Goal: Task Accomplishment & Management: Manage account settings

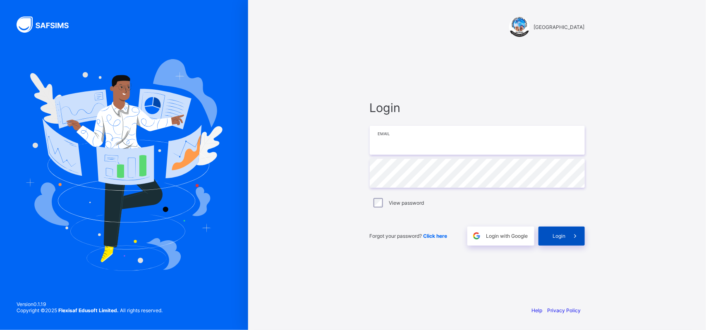
type input "**********"
click at [571, 236] on icon at bounding box center [575, 236] width 9 height 8
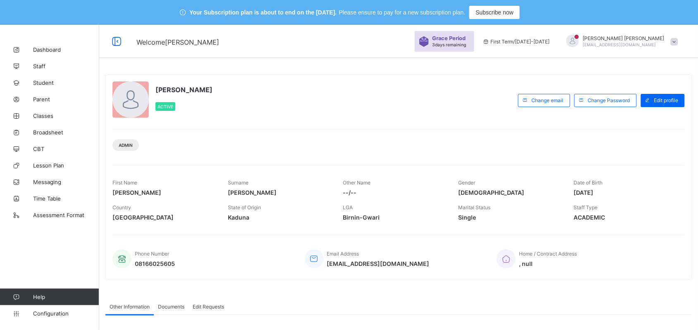
click at [310, 107] on div "[PERSON_NAME] Active" at bounding box center [313, 100] width 402 height 38
click at [48, 119] on span "Classes" at bounding box center [66, 115] width 66 height 7
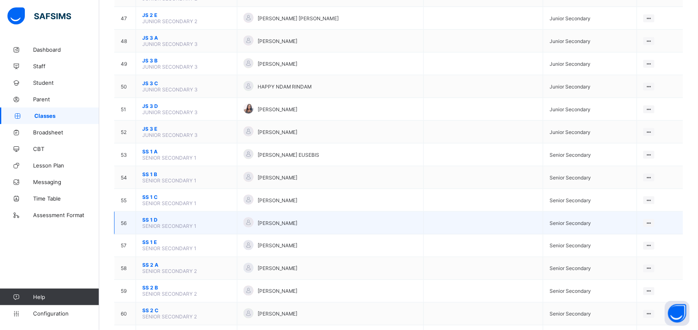
scroll to position [1162, 0]
click at [148, 216] on span "SS 1 D" at bounding box center [186, 219] width 89 height 6
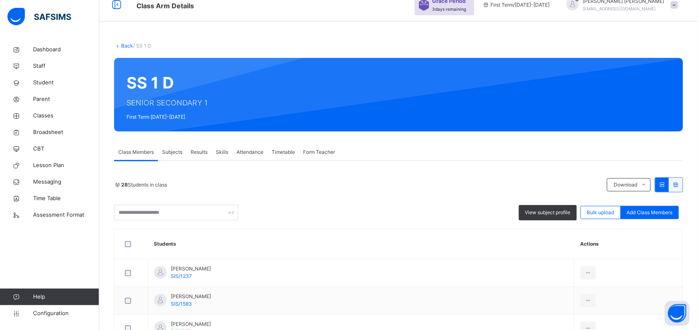
scroll to position [1, 0]
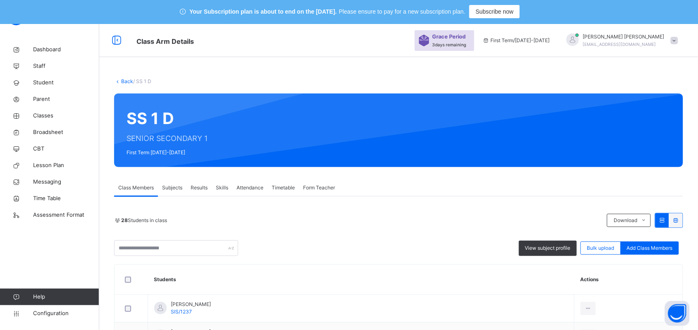
click at [546, 249] on span "View subject profile" at bounding box center [547, 247] width 45 height 7
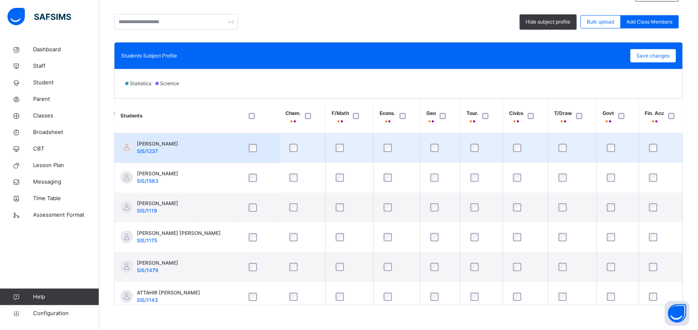
scroll to position [0, 588]
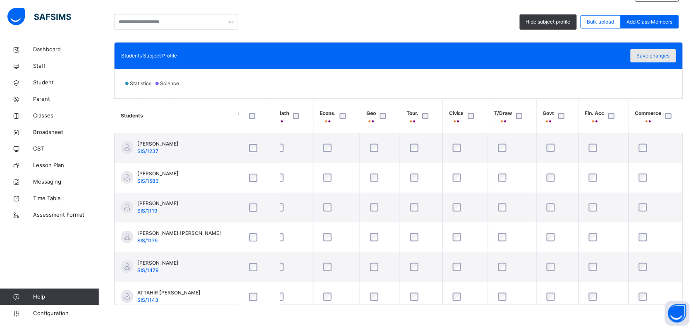
click at [662, 56] on span "Save changes" at bounding box center [653, 55] width 33 height 7
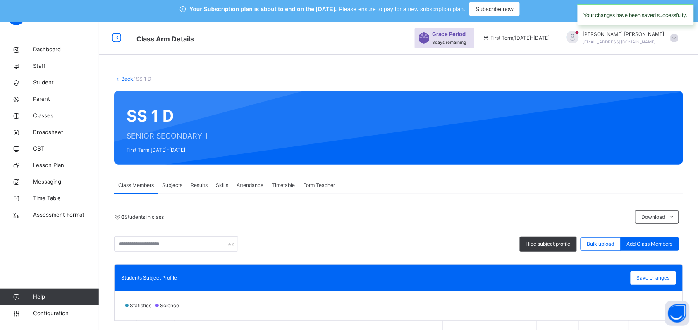
scroll to position [0, 0]
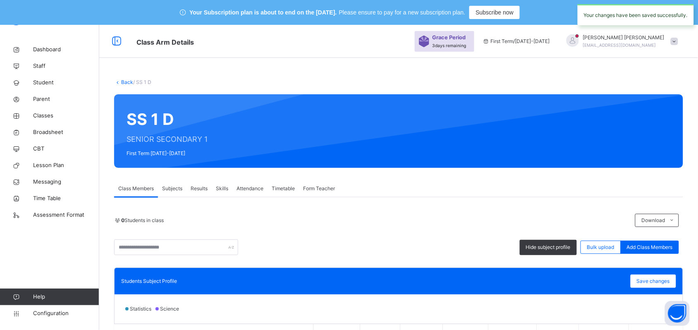
click at [128, 83] on link "Back" at bounding box center [127, 82] width 12 height 6
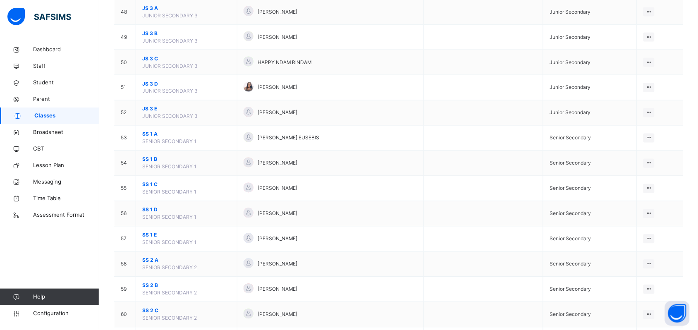
scroll to position [1310, 0]
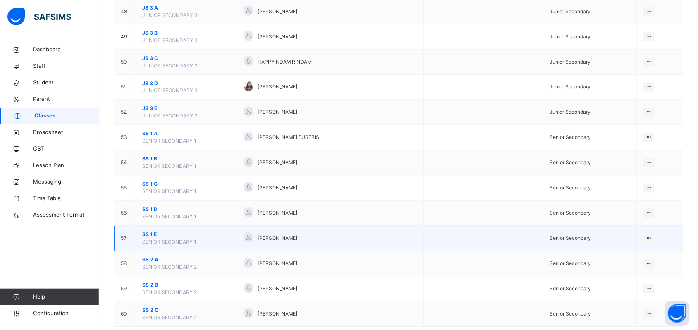
click at [146, 239] on span "SS 1 E" at bounding box center [186, 234] width 89 height 7
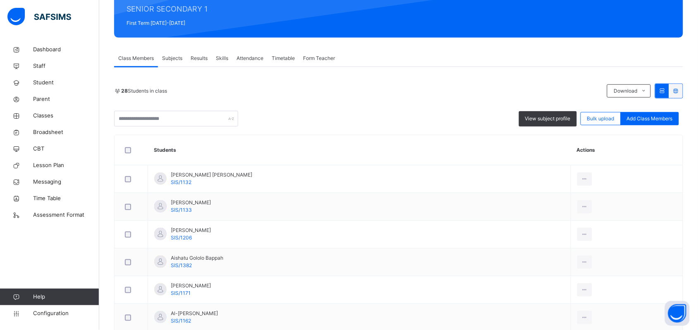
scroll to position [133, 0]
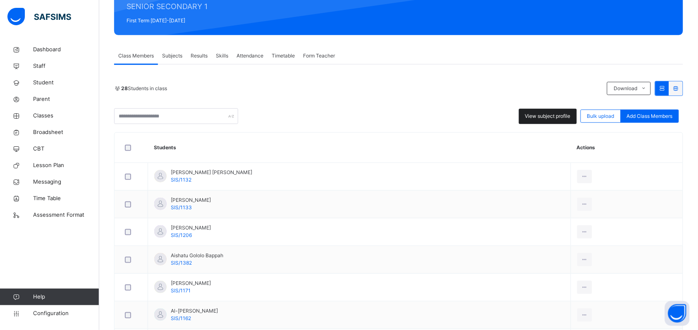
click at [541, 110] on div "View subject profile" at bounding box center [548, 116] width 58 height 15
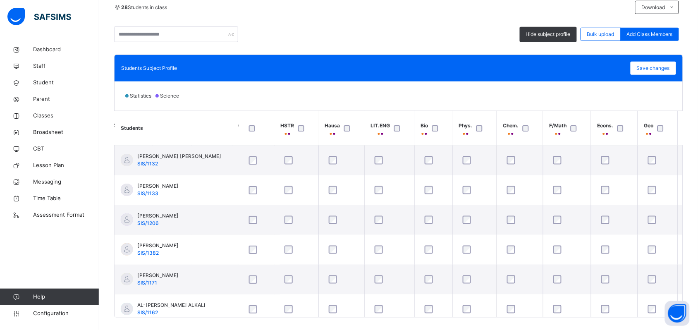
scroll to position [0, 0]
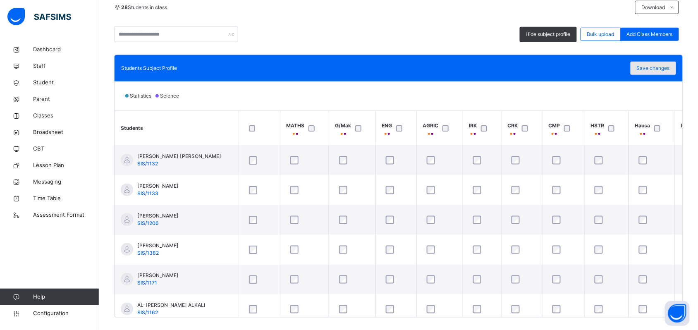
click at [658, 68] on span "Save changes" at bounding box center [653, 68] width 33 height 7
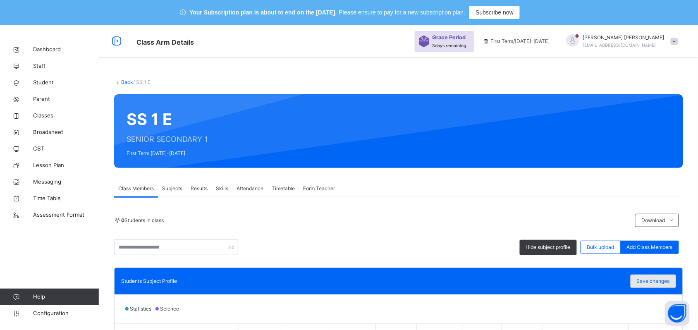
click at [661, 285] on div "Save changes" at bounding box center [653, 281] width 45 height 13
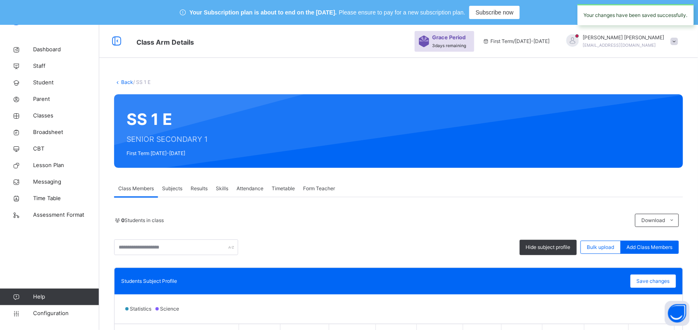
click at [127, 84] on link "Back" at bounding box center [127, 82] width 12 height 6
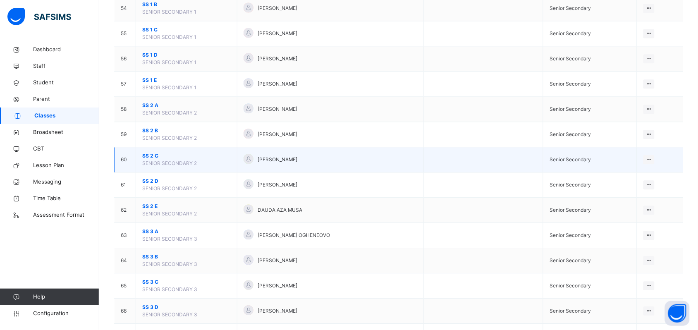
scroll to position [1465, 0]
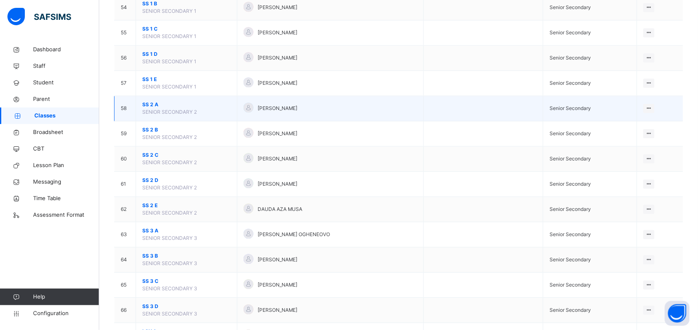
click at [150, 108] on span "SS 2 A" at bounding box center [186, 104] width 89 height 7
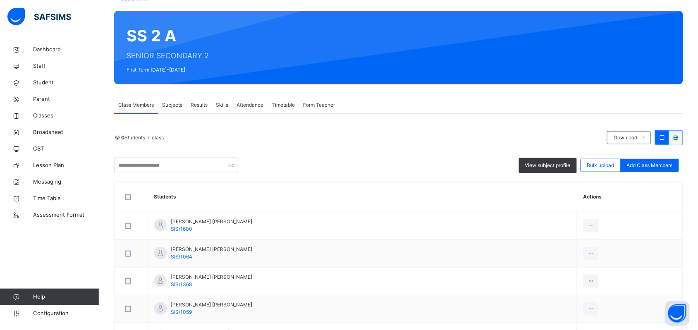
scroll to position [71, 0]
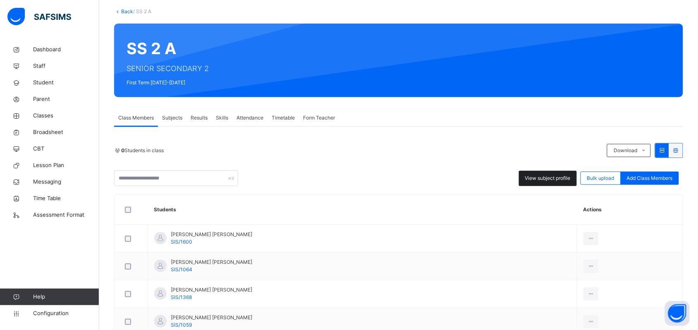
click at [551, 175] on span "View subject profile" at bounding box center [547, 178] width 45 height 7
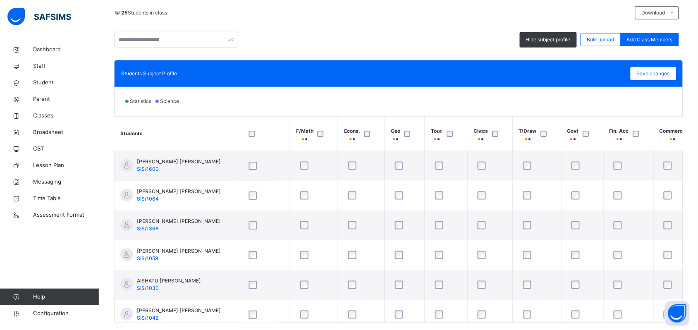
scroll to position [0, 588]
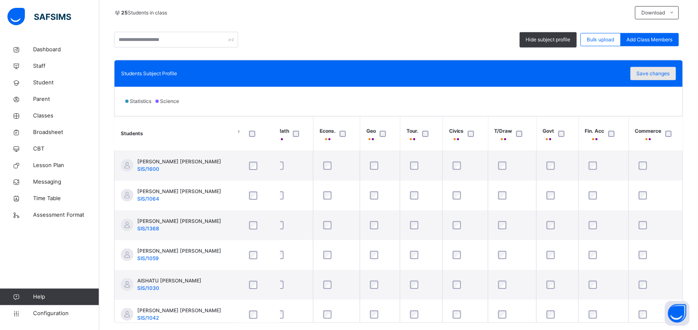
click at [664, 70] on span "Save changes" at bounding box center [653, 73] width 33 height 7
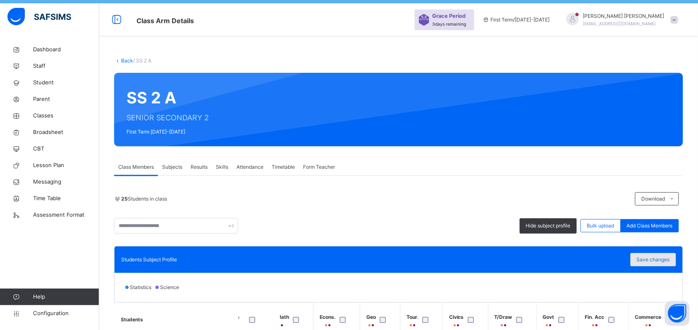
scroll to position [0, 0]
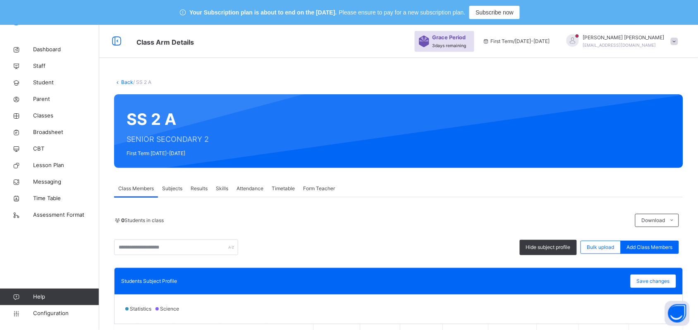
click at [125, 79] on link "Back" at bounding box center [127, 82] width 12 height 6
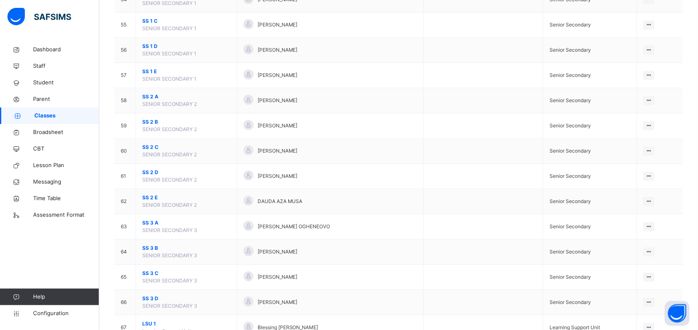
scroll to position [1475, 0]
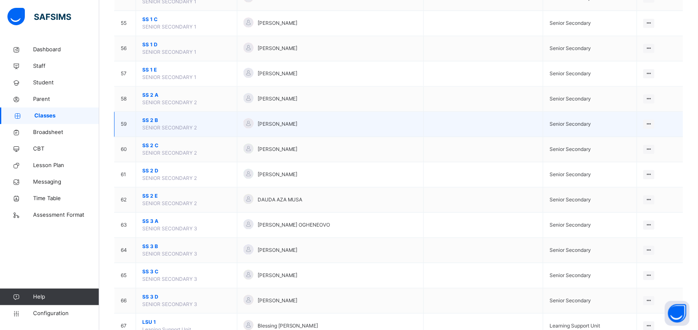
click at [153, 122] on span "SS 2 B" at bounding box center [186, 120] width 89 height 7
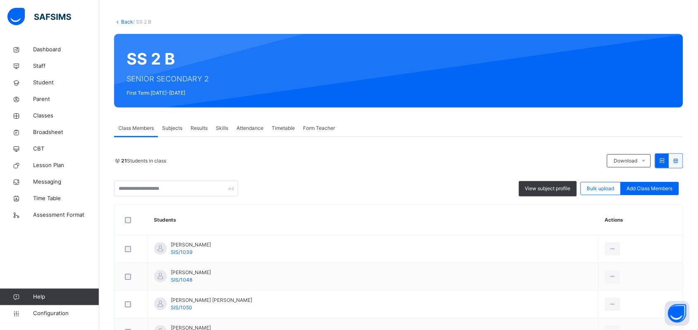
scroll to position [57, 0]
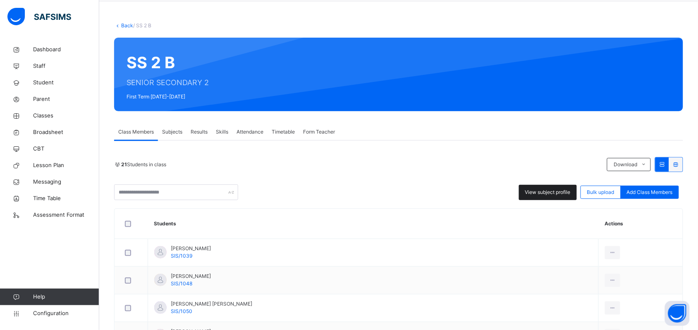
click at [558, 189] on span "View subject profile" at bounding box center [547, 192] width 45 height 7
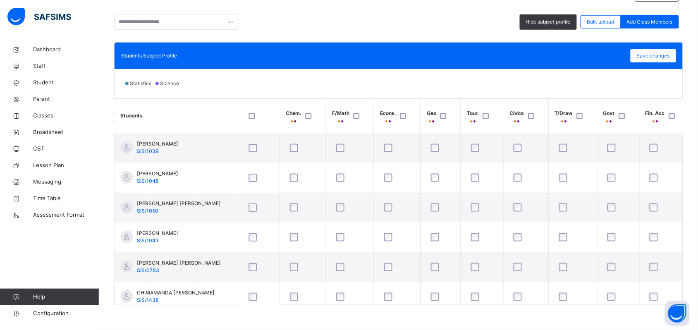
scroll to position [0, 588]
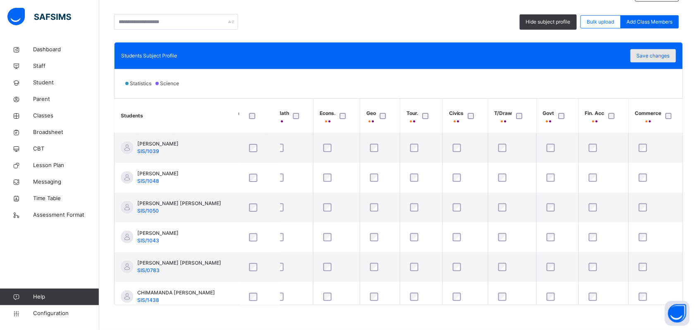
click at [666, 58] on span "Save changes" at bounding box center [653, 55] width 33 height 7
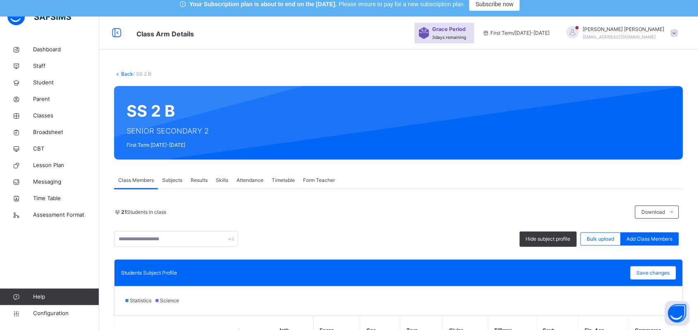
scroll to position [0, 0]
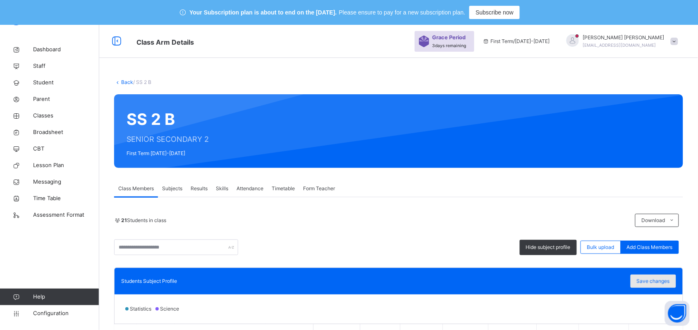
click at [661, 285] on div "Save changes" at bounding box center [653, 281] width 45 height 13
click at [127, 84] on link "Back" at bounding box center [127, 82] width 12 height 6
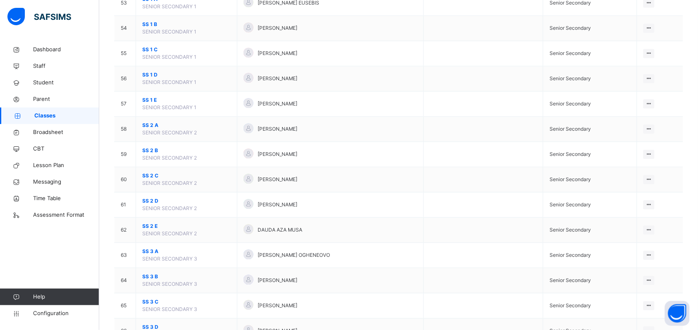
scroll to position [1456, 0]
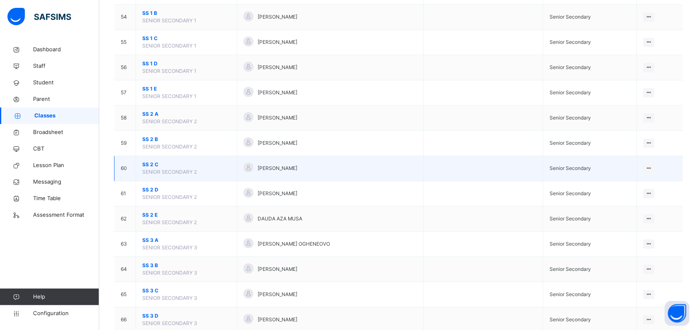
click at [155, 168] on span "SS 2 C" at bounding box center [186, 164] width 89 height 7
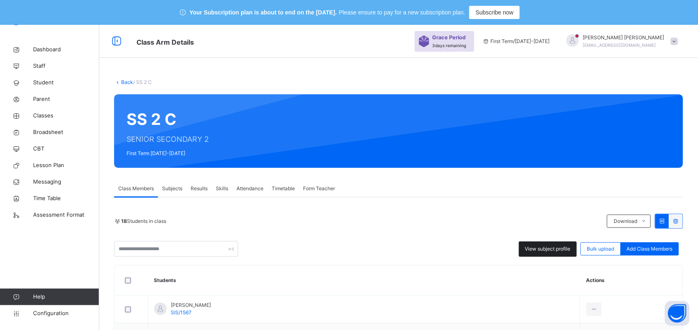
click at [538, 249] on span "View subject profile" at bounding box center [547, 248] width 45 height 7
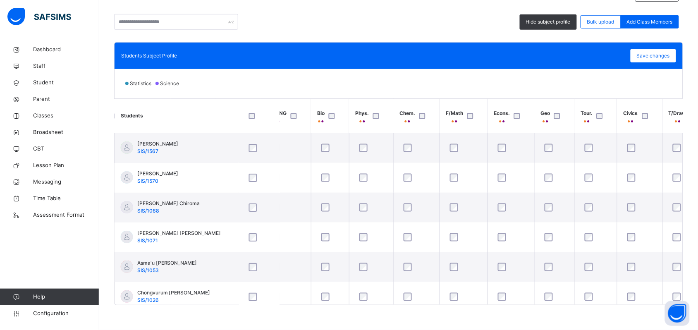
scroll to position [0, 588]
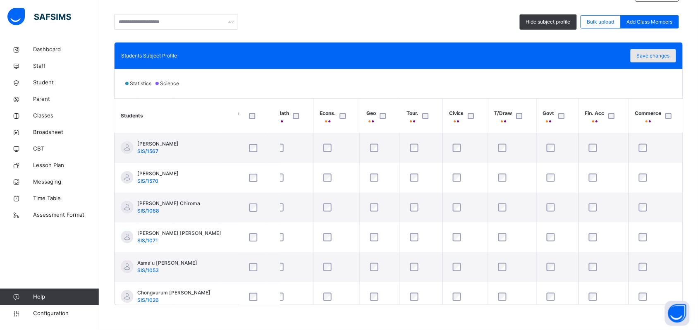
click at [653, 58] on span "Save changes" at bounding box center [653, 55] width 33 height 7
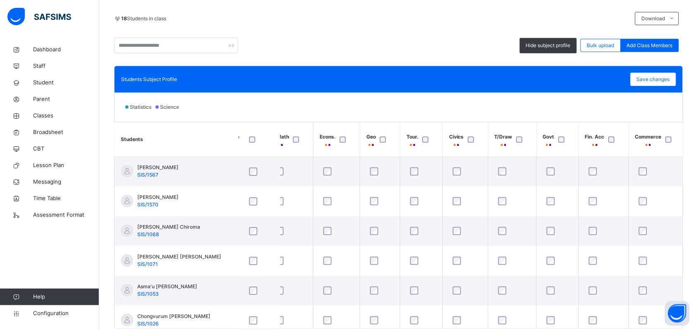
scroll to position [193, 0]
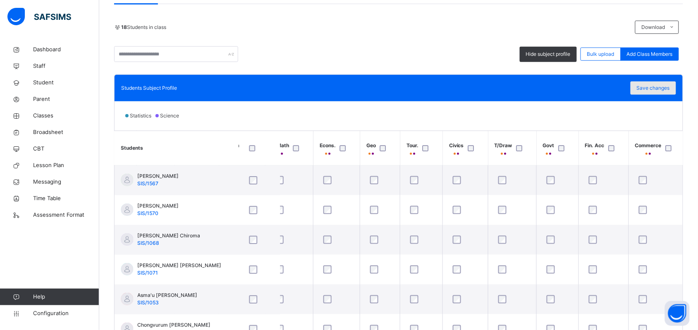
click at [646, 89] on span "Save changes" at bounding box center [653, 87] width 33 height 7
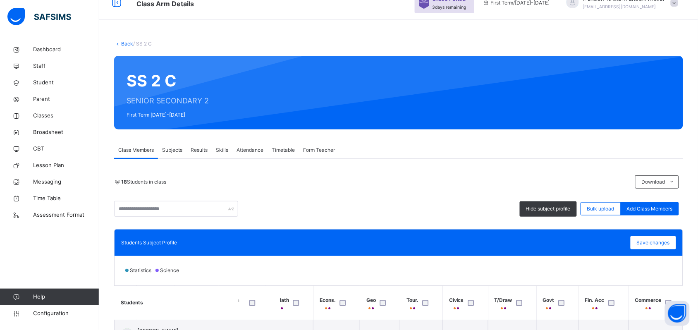
scroll to position [0, 0]
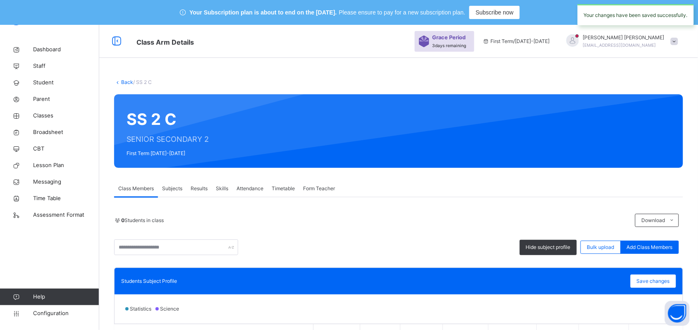
click at [127, 79] on link "Back" at bounding box center [127, 82] width 12 height 6
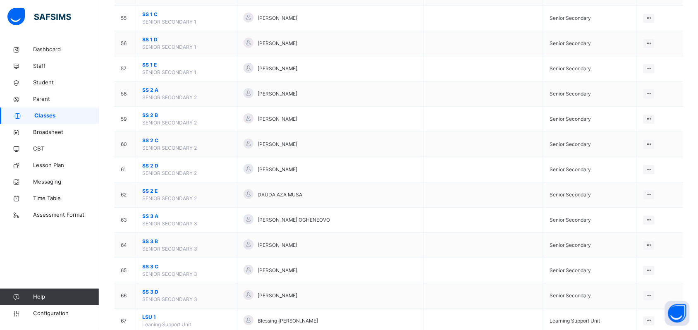
scroll to position [1492, 0]
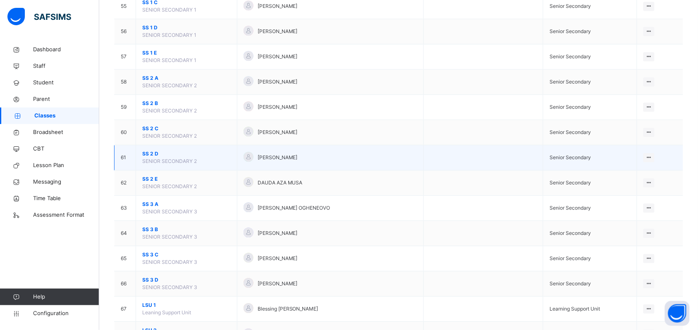
click at [151, 158] on span "SS 2 D" at bounding box center [186, 153] width 89 height 7
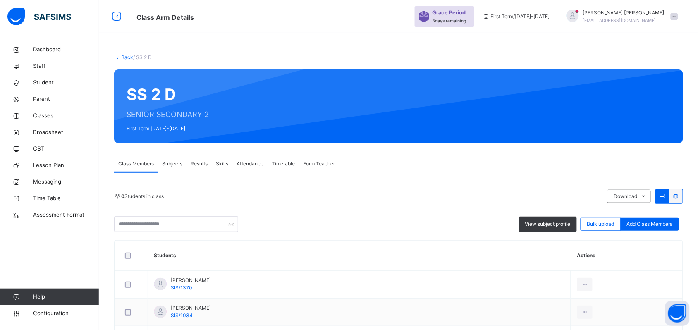
scroll to position [595, 0]
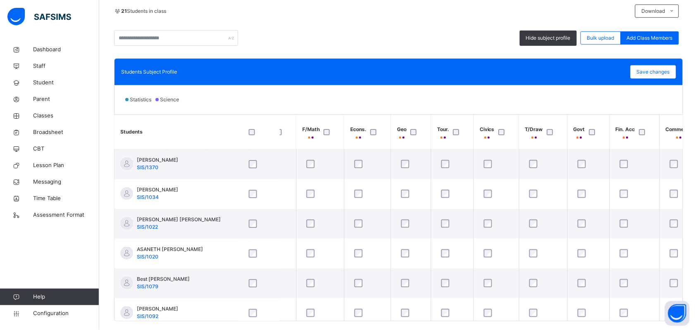
scroll to position [0, 569]
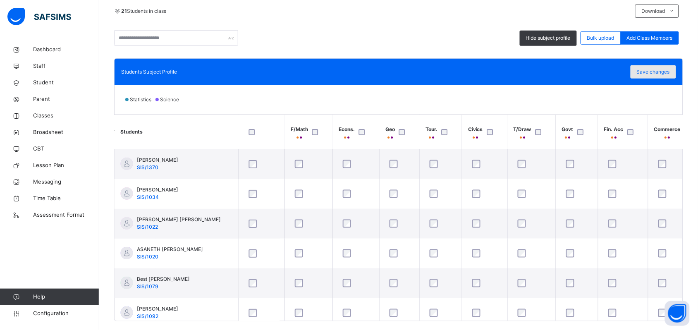
click at [659, 74] on span "Save changes" at bounding box center [653, 71] width 33 height 7
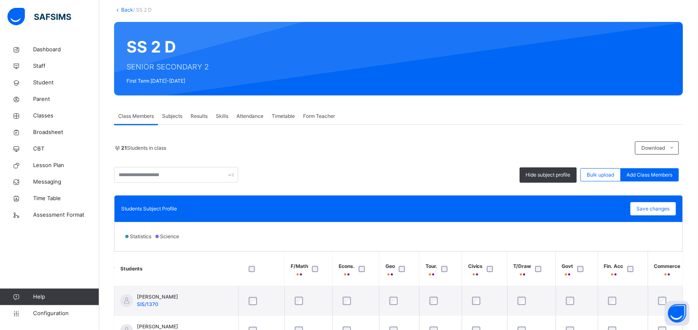
scroll to position [0, 0]
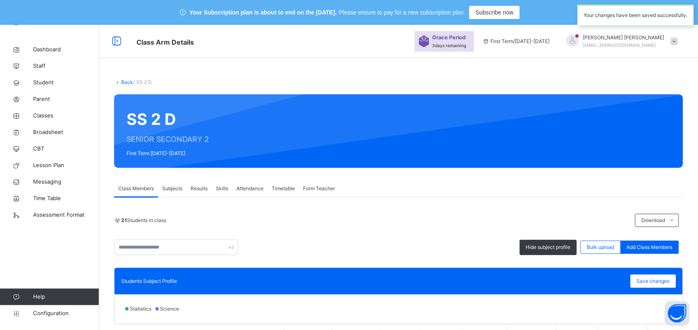
click at [125, 81] on link "Back" at bounding box center [127, 82] width 12 height 6
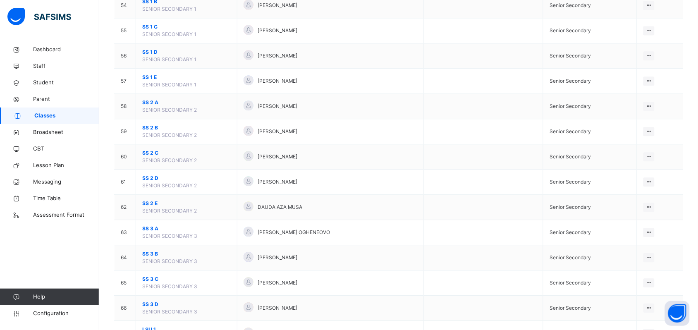
scroll to position [1535, 0]
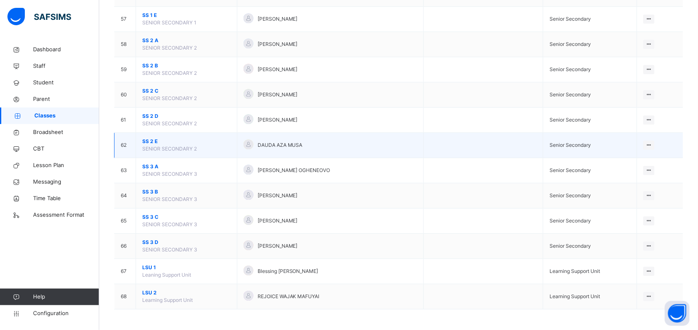
click at [150, 139] on span "SS 2 E" at bounding box center [186, 141] width 89 height 7
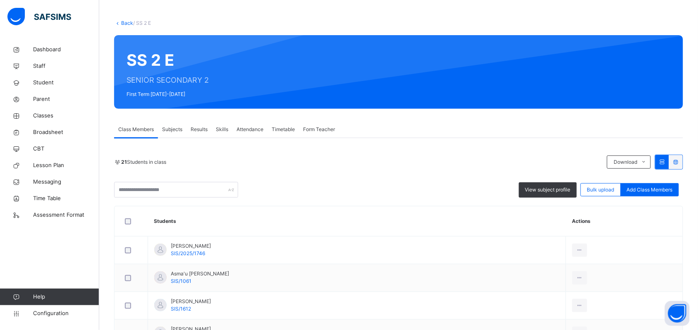
scroll to position [60, 0]
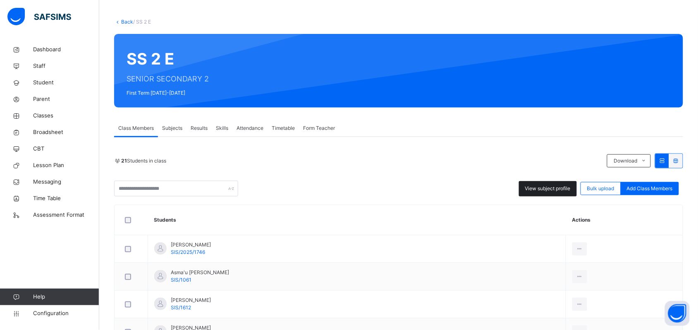
click at [548, 188] on span "View subject profile" at bounding box center [547, 188] width 45 height 7
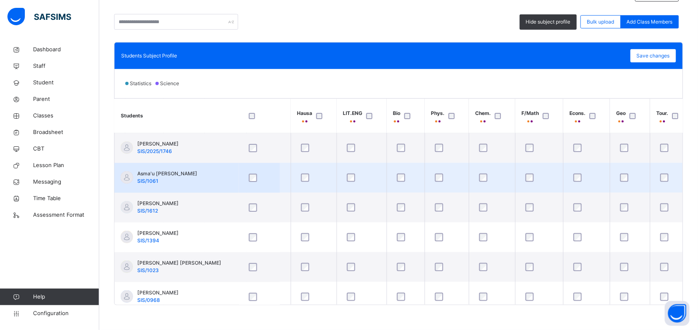
scroll to position [0, 362]
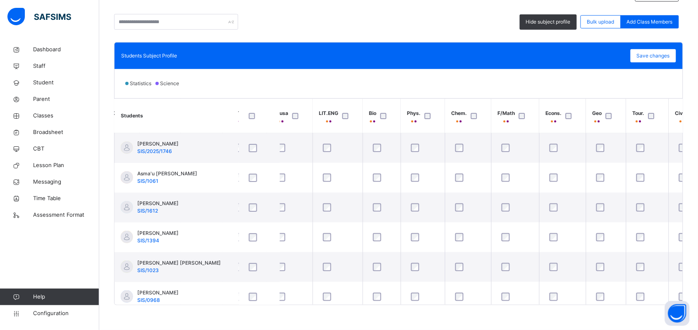
click at [606, 117] on div at bounding box center [611, 116] width 14 height 6
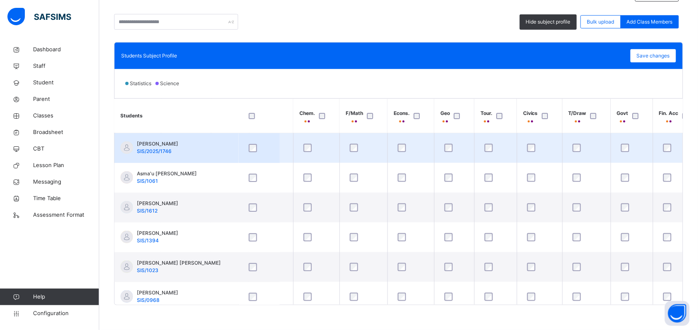
scroll to position [0, 569]
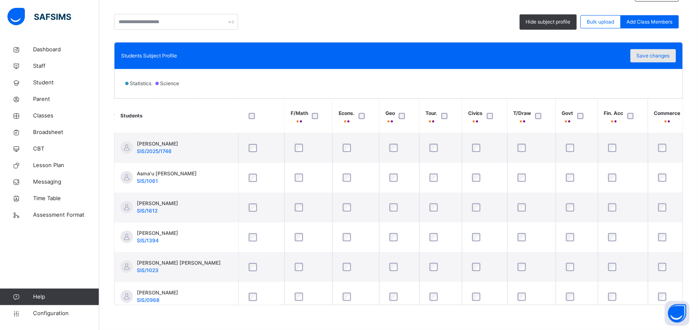
click at [664, 55] on span "Save changes" at bounding box center [653, 55] width 33 height 7
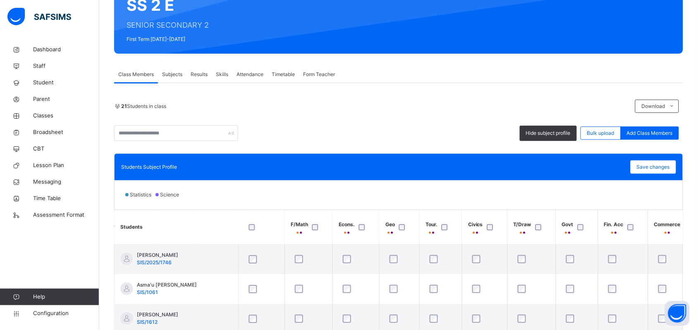
scroll to position [0, 0]
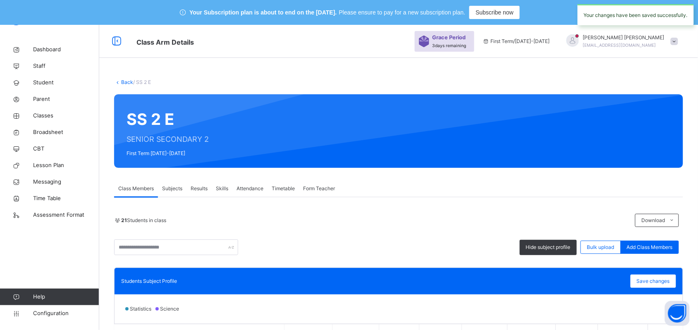
click at [124, 83] on link "Back" at bounding box center [127, 82] width 12 height 6
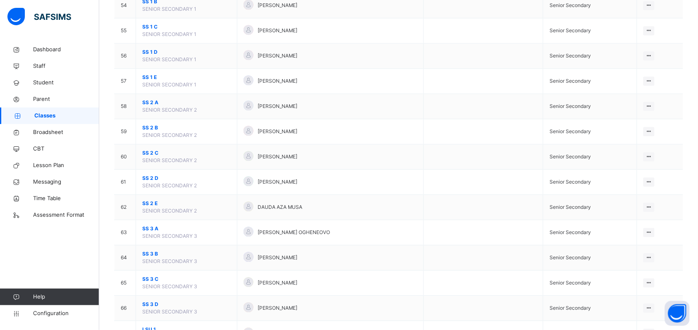
scroll to position [1535, 0]
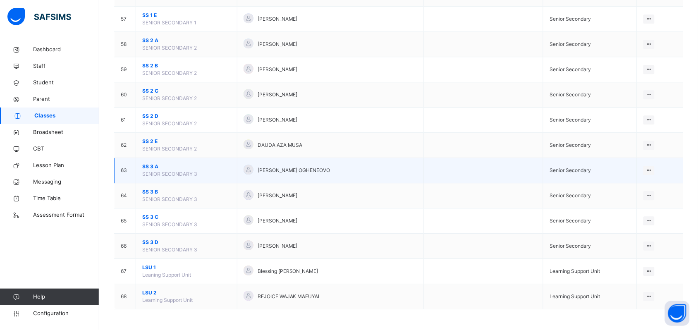
click at [150, 163] on span "SS 3 A" at bounding box center [186, 166] width 89 height 7
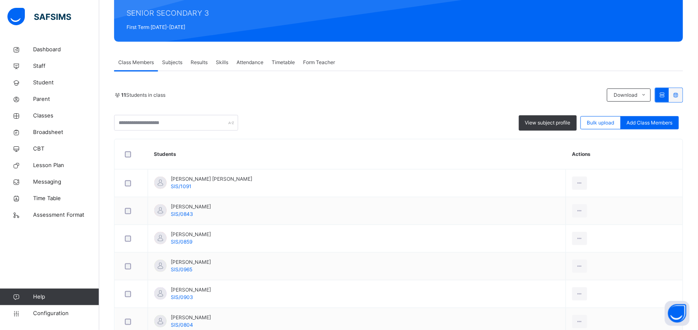
scroll to position [129, 0]
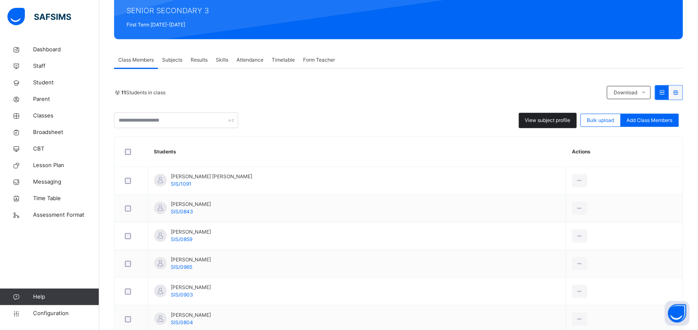
click at [540, 120] on span "View subject profile" at bounding box center [547, 120] width 45 height 7
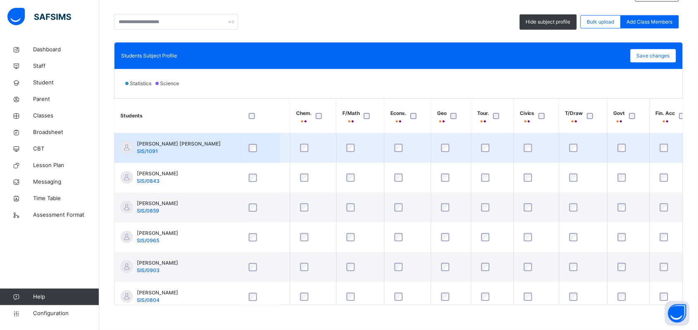
scroll to position [0, 588]
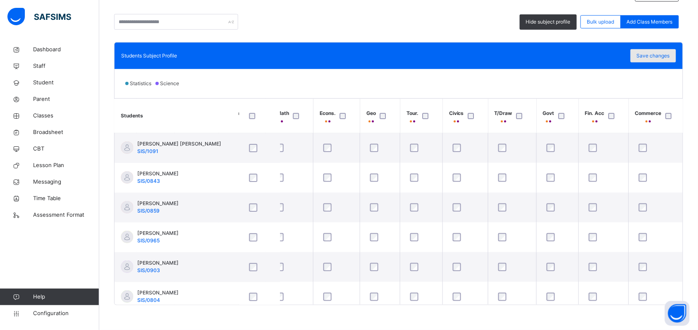
click at [664, 59] on span "Save changes" at bounding box center [653, 55] width 33 height 7
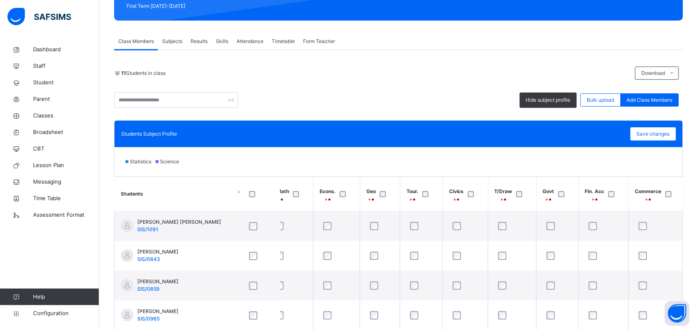
scroll to position [0, 0]
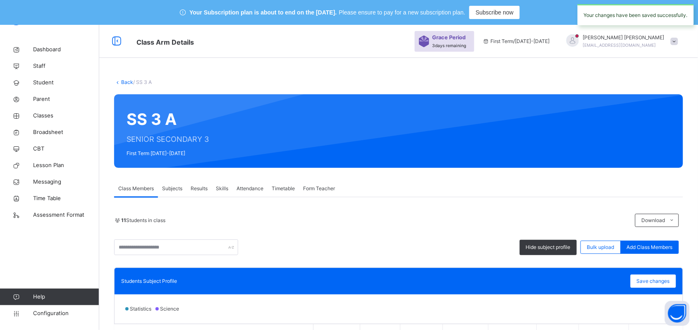
click at [127, 81] on link "Back" at bounding box center [127, 82] width 12 height 6
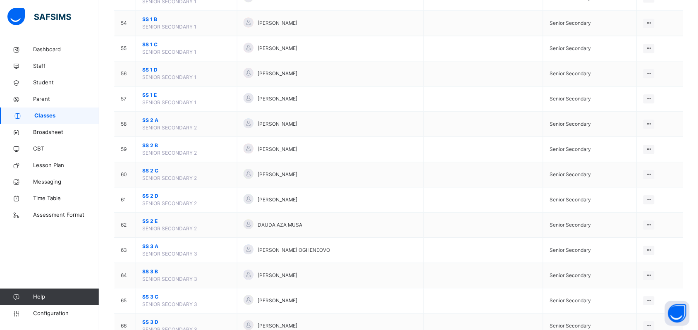
scroll to position [1535, 0]
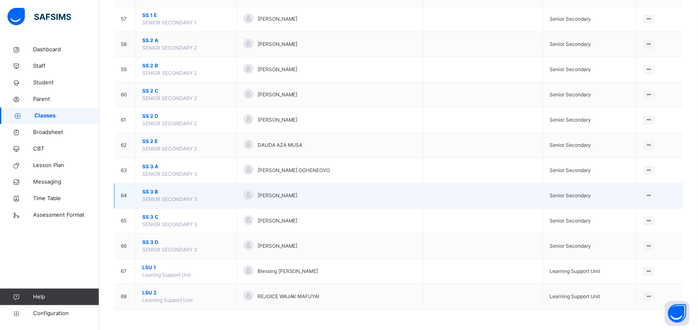
click at [151, 189] on span "SS 3 B" at bounding box center [186, 191] width 89 height 7
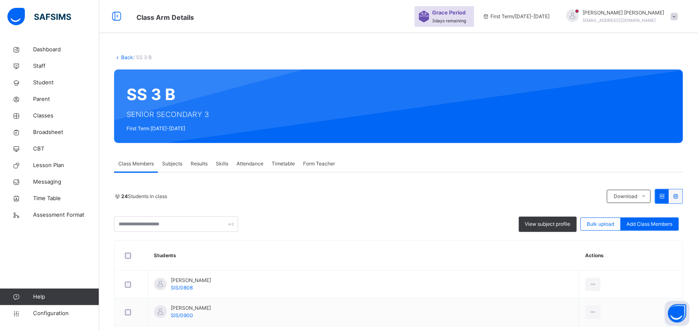
scroll to position [679, 0]
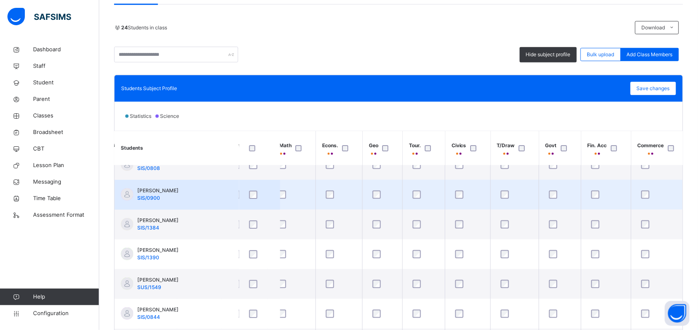
scroll to position [16, 588]
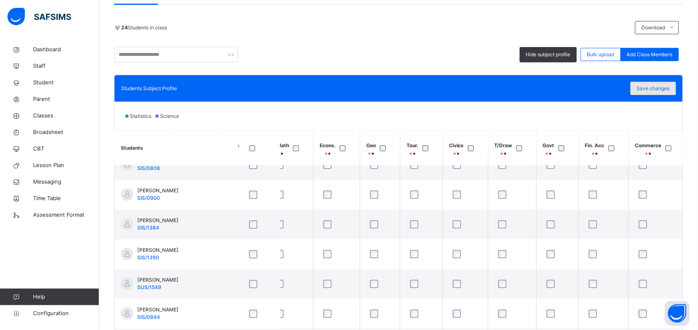
click at [646, 90] on span "Save changes" at bounding box center [653, 88] width 33 height 7
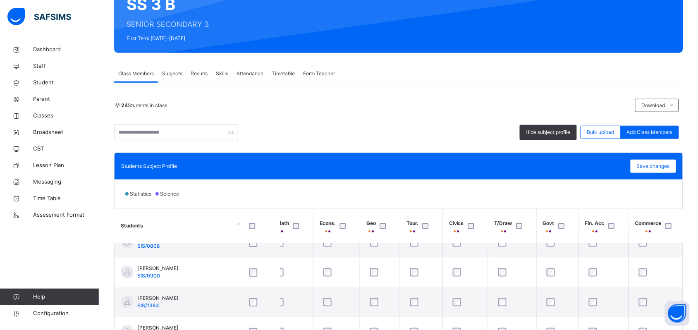
scroll to position [0, 0]
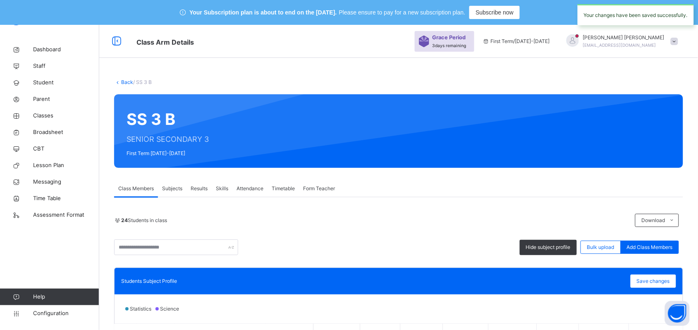
click at [126, 81] on link "Back" at bounding box center [127, 82] width 12 height 6
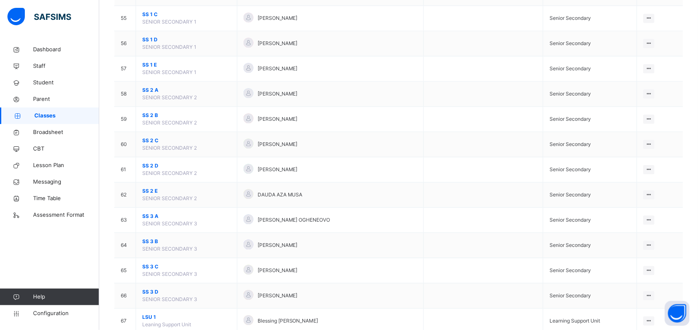
scroll to position [1535, 0]
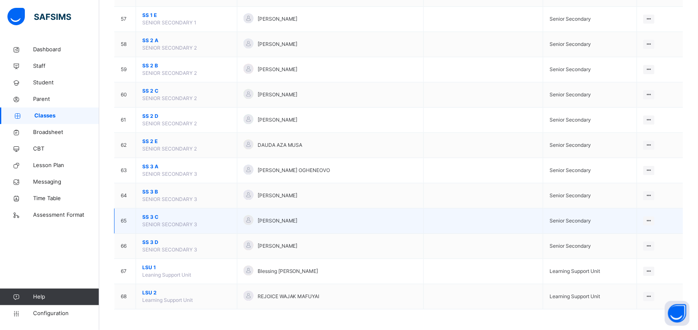
click at [149, 215] on span "SS 3 C" at bounding box center [186, 216] width 89 height 7
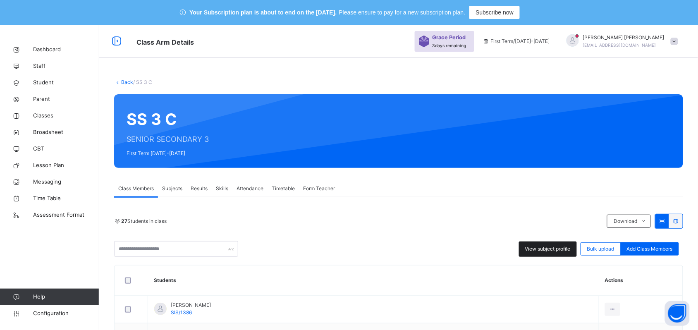
click at [550, 251] on span "View subject profile" at bounding box center [547, 248] width 45 height 7
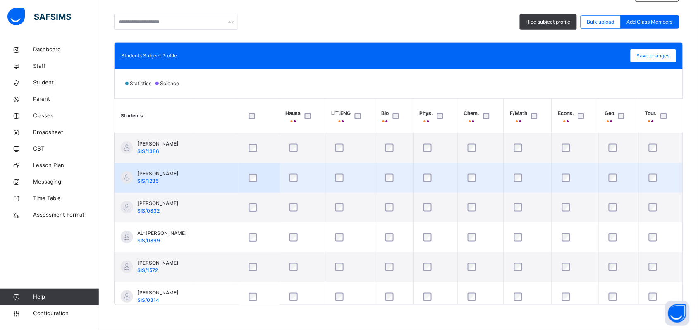
scroll to position [0, 362]
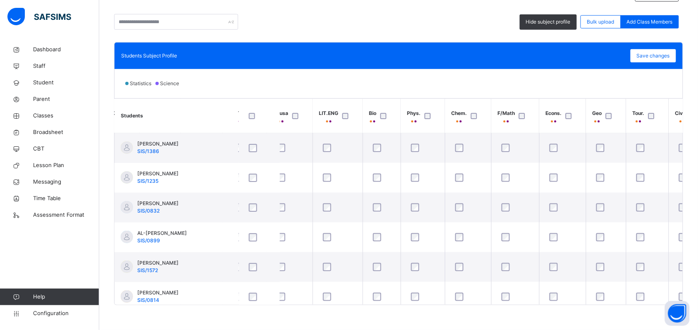
click at [567, 116] on div at bounding box center [571, 116] width 14 height 6
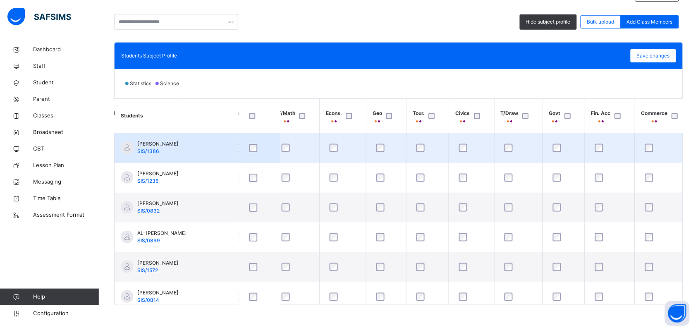
scroll to position [0, 588]
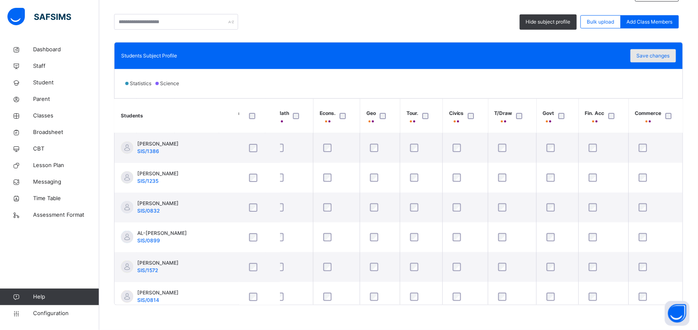
click at [652, 55] on span "Save changes" at bounding box center [653, 55] width 33 height 7
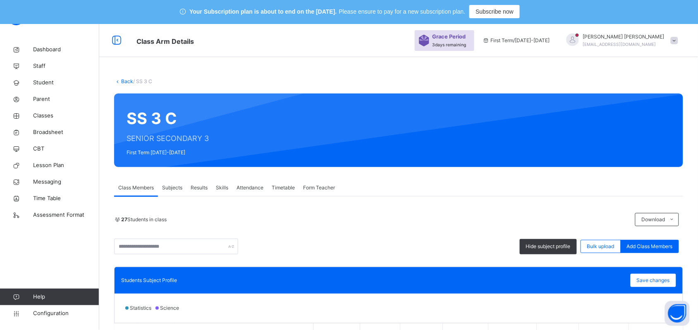
scroll to position [0, 0]
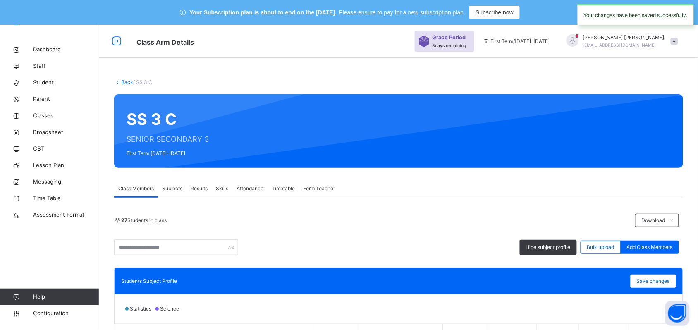
click at [126, 83] on link "Back" at bounding box center [127, 82] width 12 height 6
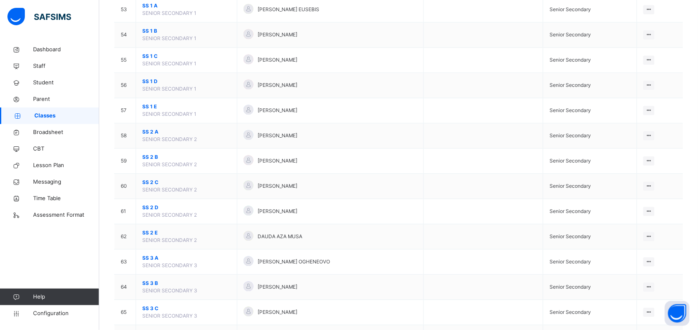
scroll to position [1535, 0]
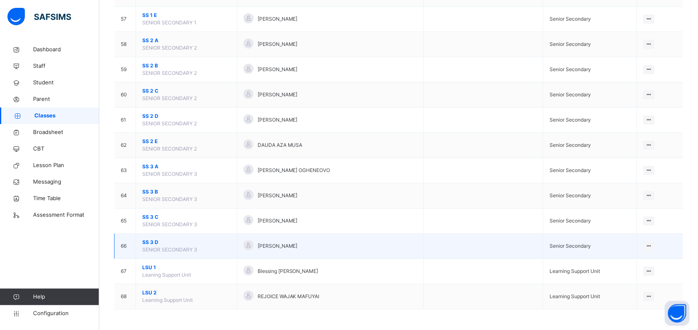
click at [150, 237] on td "SS 3 D SENIOR SECONDARY 3" at bounding box center [186, 246] width 101 height 25
click at [150, 242] on span "SS 3 D" at bounding box center [186, 242] width 89 height 7
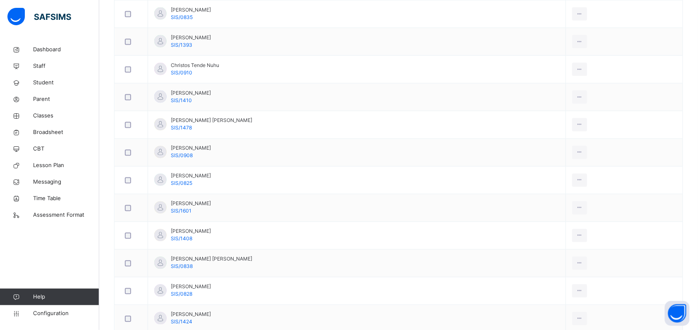
scroll to position [110, 0]
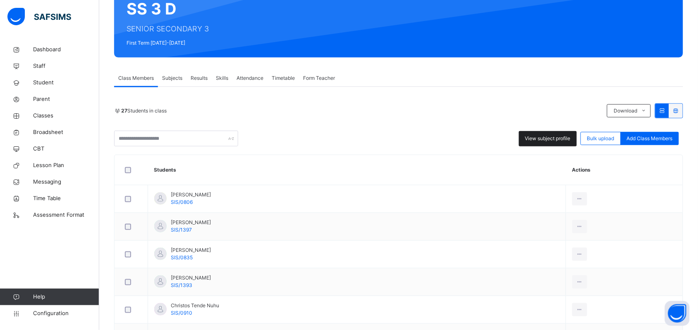
click at [553, 135] on span "View subject profile" at bounding box center [547, 138] width 45 height 7
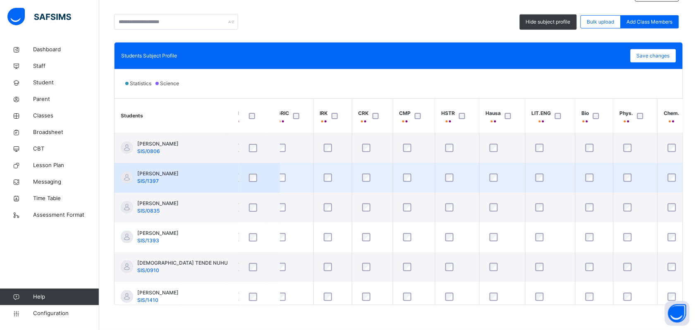
scroll to position [0, 155]
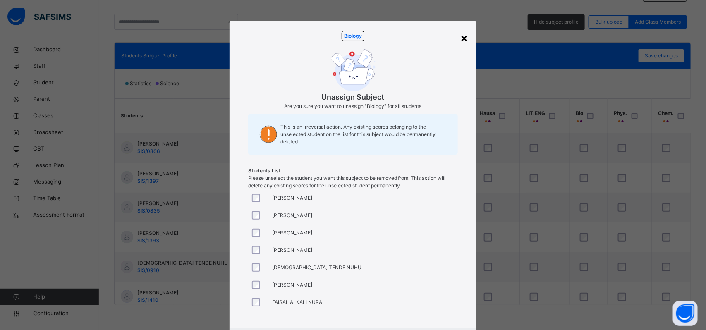
click at [462, 38] on div "×" at bounding box center [464, 37] width 8 height 17
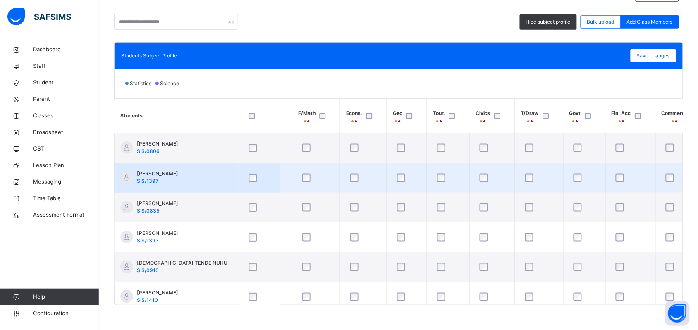
scroll to position [0, 588]
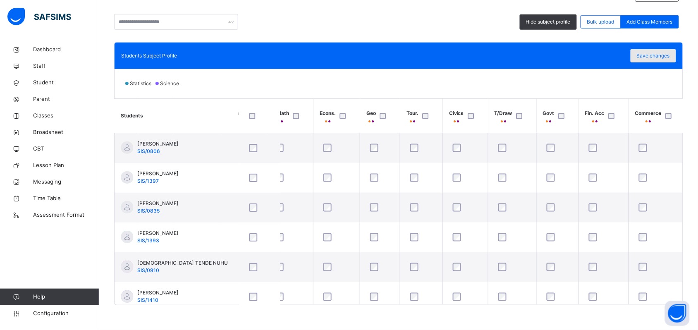
click at [664, 57] on span "Save changes" at bounding box center [653, 55] width 33 height 7
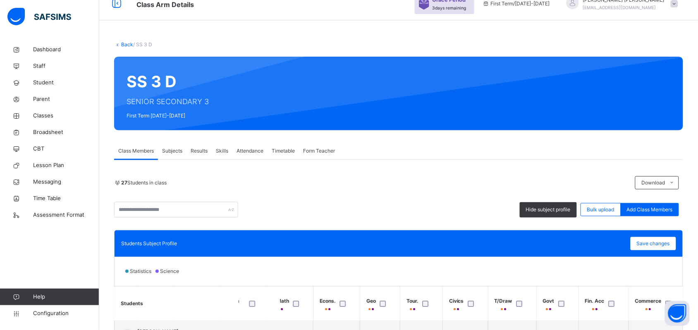
scroll to position [0, 0]
